Goal: Task Accomplishment & Management: Manage account settings

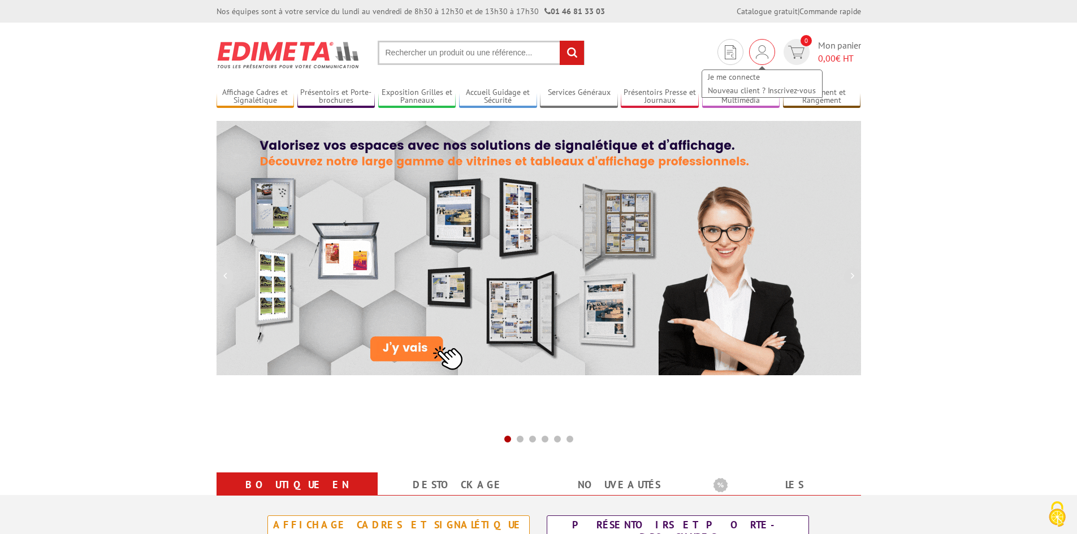
click at [769, 57] on div "Je me connecte Nouveau client ? Inscrivez-vous" at bounding box center [762, 52] width 26 height 26
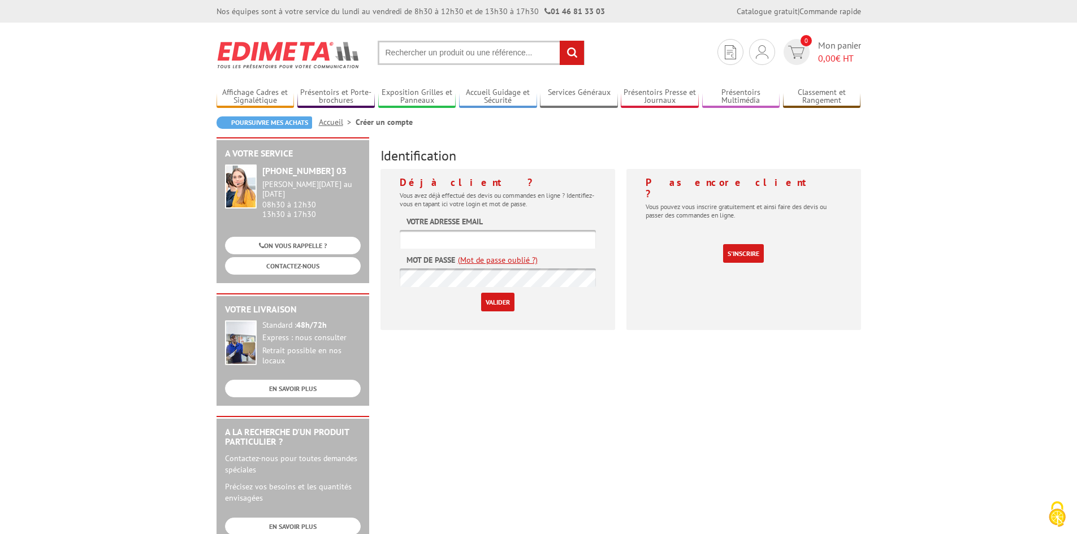
click at [435, 239] on input "text" at bounding box center [498, 239] width 196 height 19
type input "[EMAIL_ADDRESS][DOMAIN_NAME]"
click at [481, 293] on input "Valider" at bounding box center [497, 302] width 33 height 19
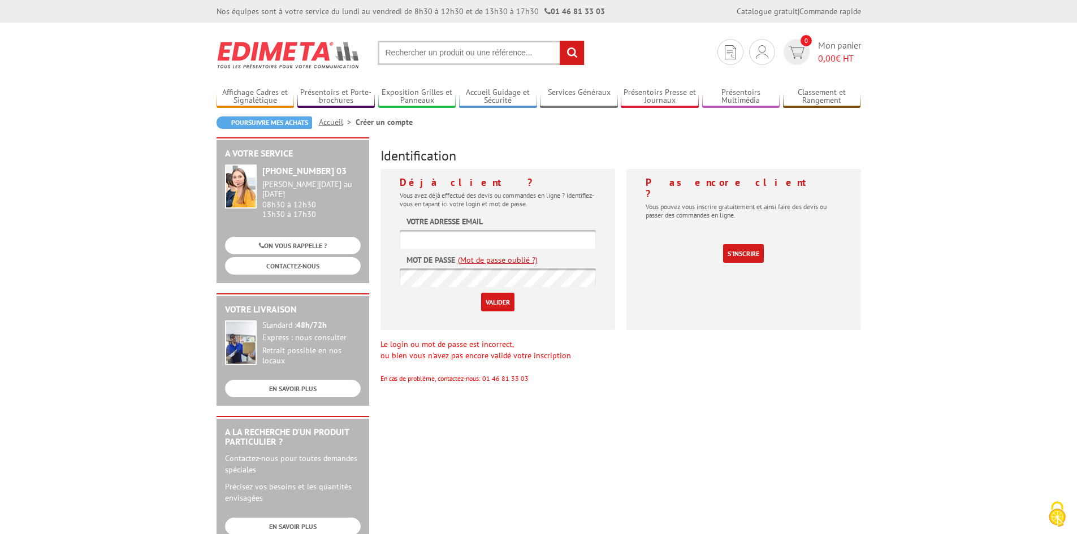
click at [479, 242] on input "text" at bounding box center [498, 239] width 196 height 19
type input "[EMAIL_ADDRESS][DOMAIN_NAME]"
click at [481, 293] on input "Valider" at bounding box center [497, 302] width 33 height 19
click at [468, 237] on input "text" at bounding box center [498, 239] width 196 height 19
type input "communication@orange.fr"
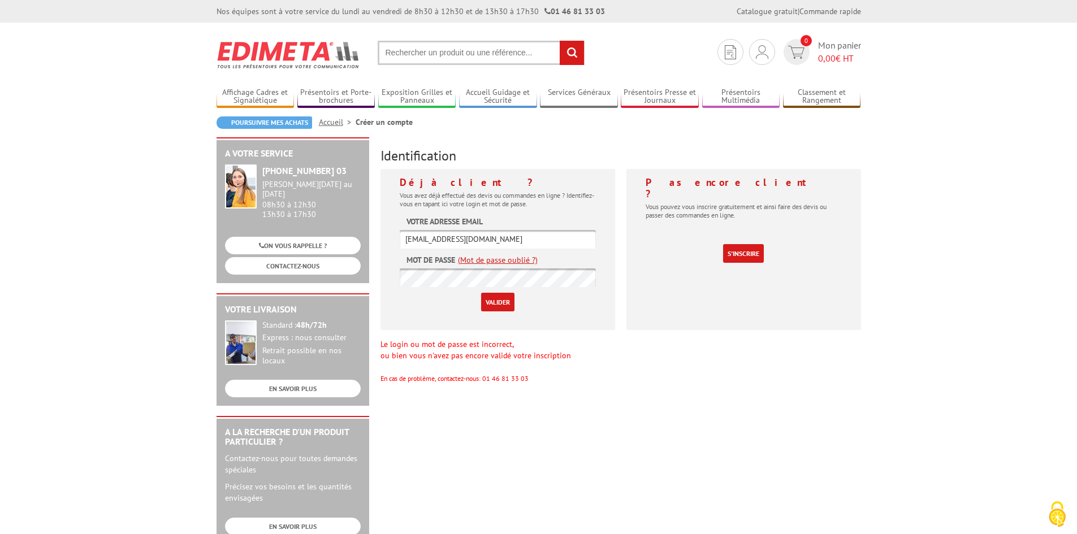
click at [481, 293] on input "Valider" at bounding box center [497, 302] width 33 height 19
click at [476, 240] on input "text" at bounding box center [498, 239] width 196 height 19
type input "communication@orange.fr"
click at [481, 293] on input "Valider" at bounding box center [497, 302] width 33 height 19
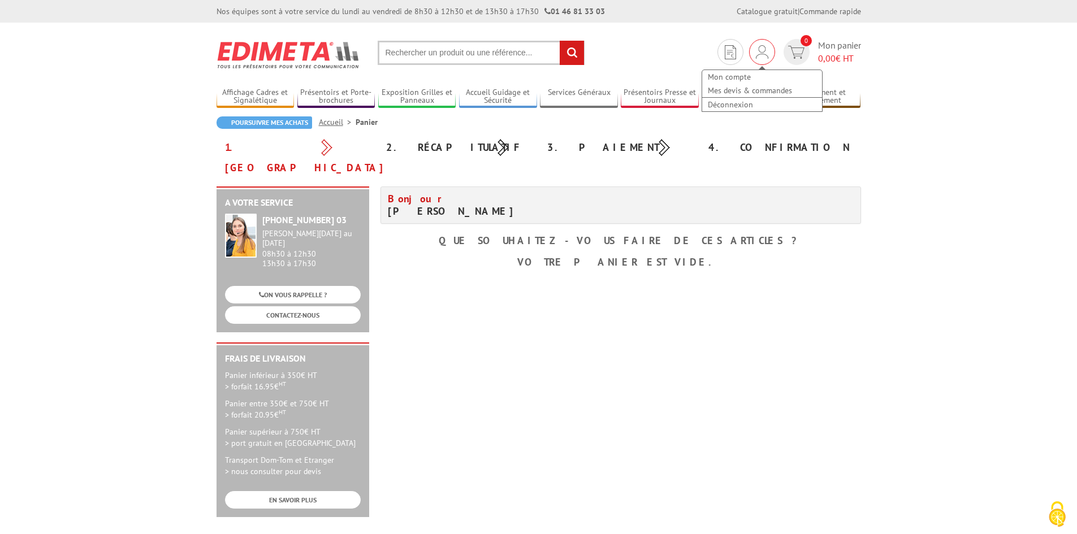
click at [760, 51] on img at bounding box center [762, 52] width 12 height 14
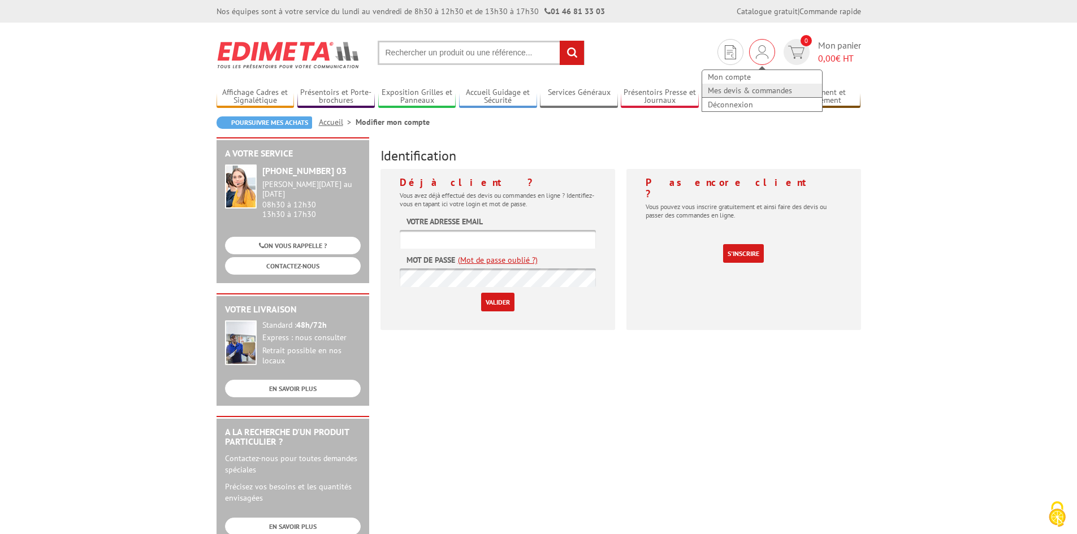
click at [751, 86] on link "Mes devis & commandes" at bounding box center [762, 91] width 120 height 14
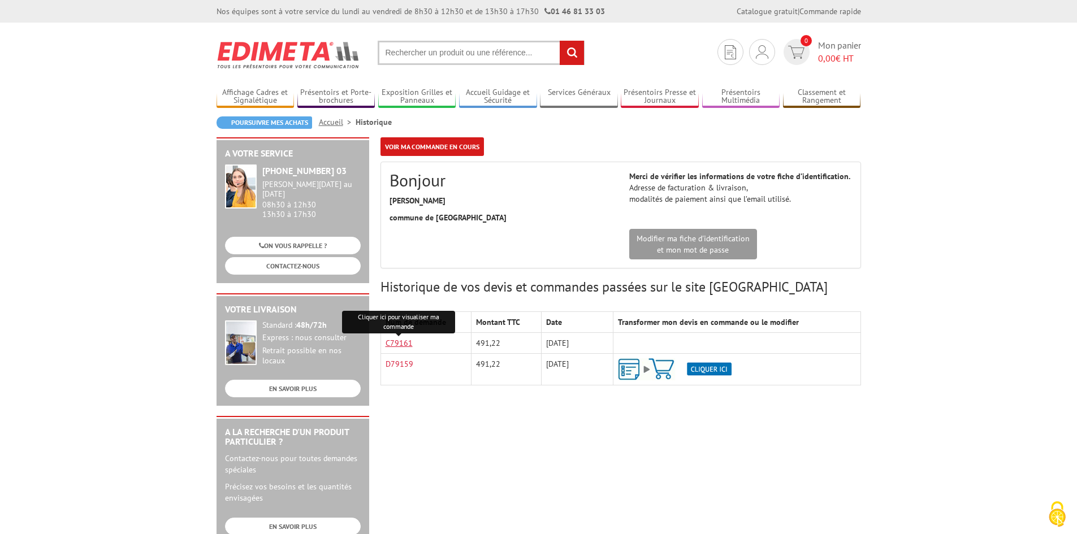
click at [391, 342] on link "C79161" at bounding box center [399, 343] width 27 height 10
click at [941, 155] on body "Nos équipes sont à votre service du lundi au vendredi de 8h30 à 12h30 et de 13h…" at bounding box center [538, 504] width 1077 height 1009
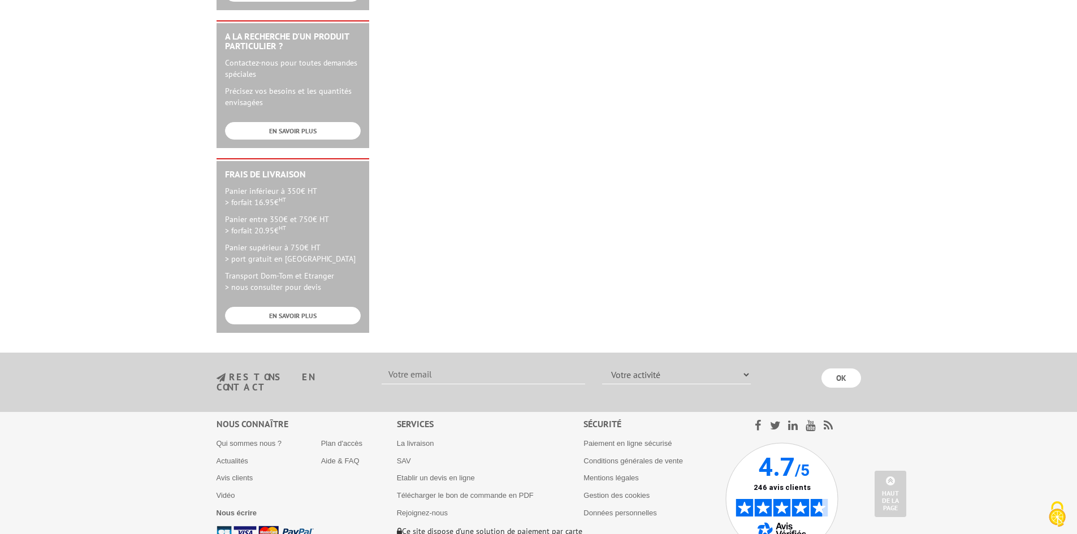
scroll to position [460, 0]
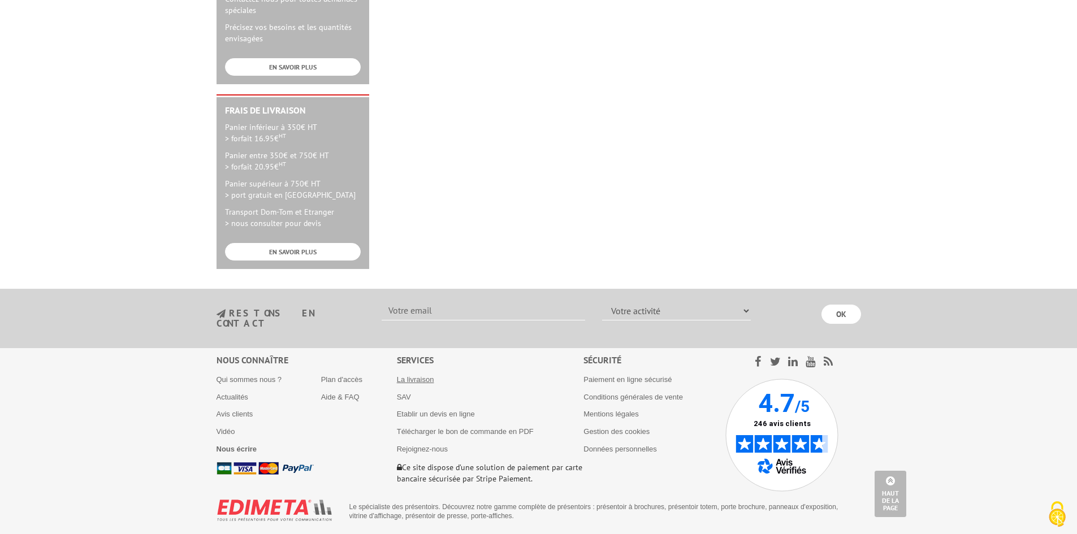
click at [412, 375] on link "La livraison" at bounding box center [415, 379] width 37 height 8
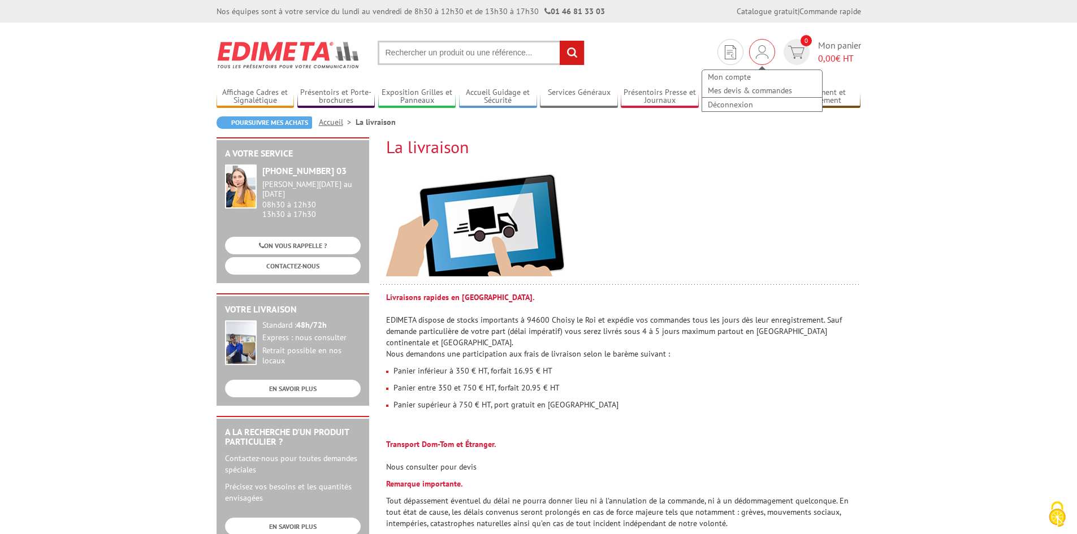
click at [763, 53] on img at bounding box center [762, 52] width 12 height 14
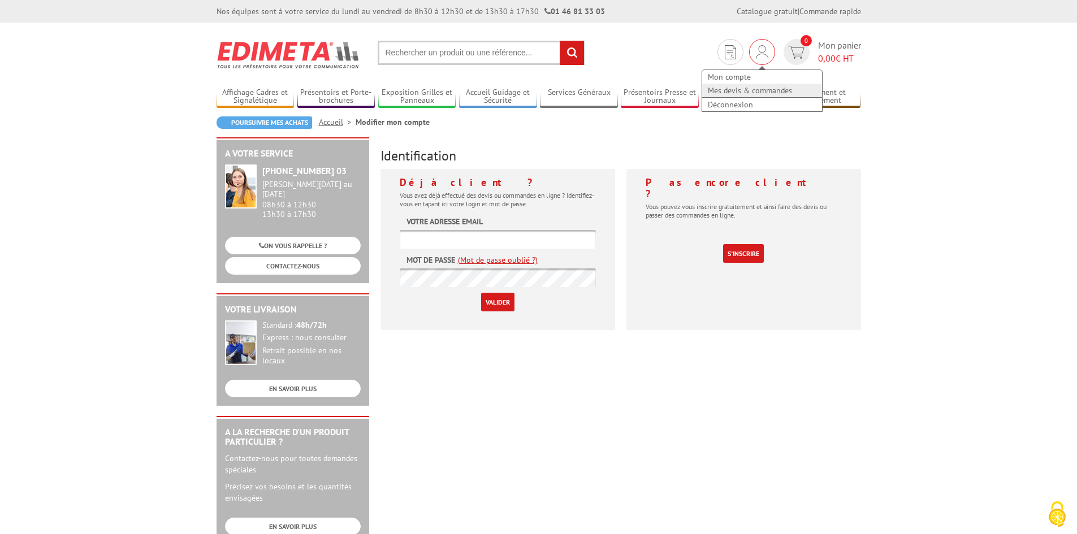
click at [736, 87] on link "Mes devis & commandes" at bounding box center [762, 91] width 120 height 14
